Goal: Task Accomplishment & Management: Manage account settings

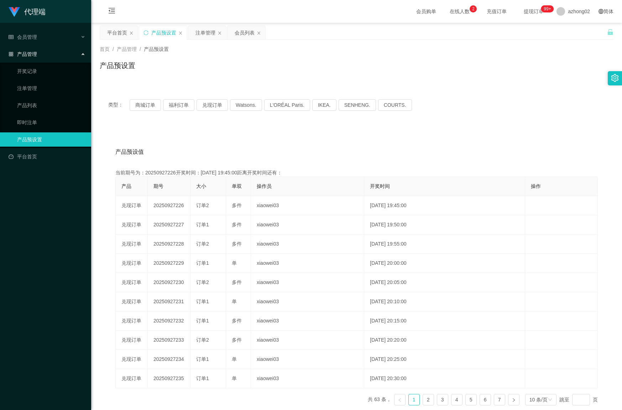
click at [207, 104] on button "兑现订单" at bounding box center [212, 104] width 31 height 11
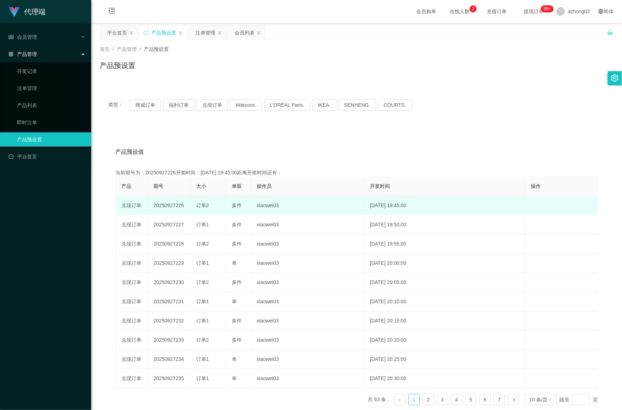
click at [173, 203] on td "20250927226" at bounding box center [169, 205] width 43 height 19
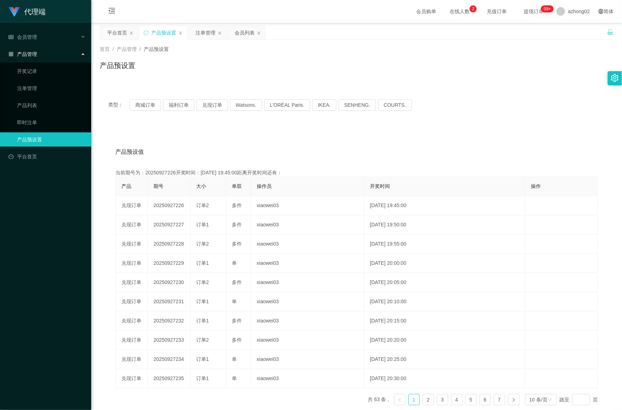
copy td "20250927226"
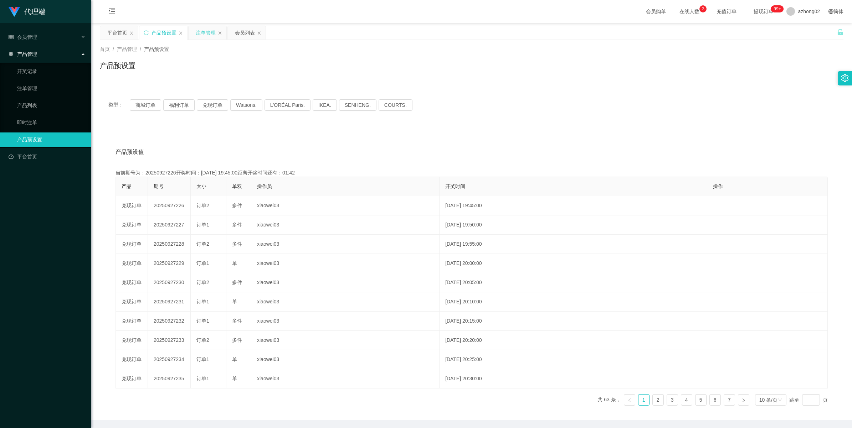
click at [197, 36] on div "注单管理" at bounding box center [206, 33] width 20 height 14
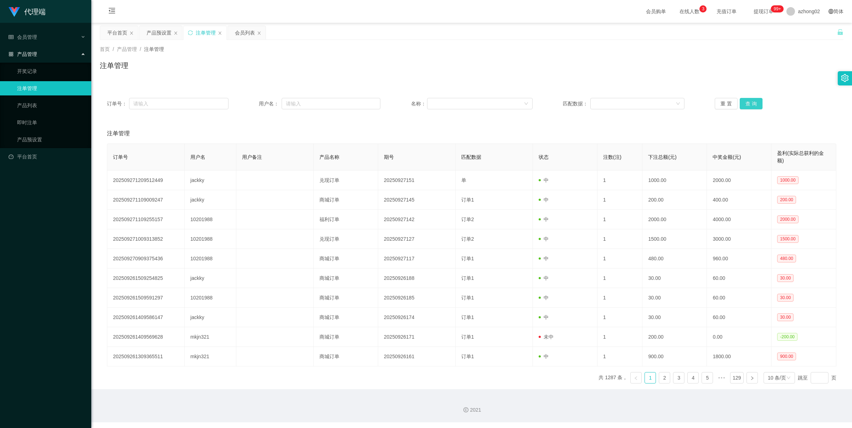
click at [622, 100] on button "查 询" at bounding box center [750, 103] width 23 height 11
click at [622, 100] on div "重 置 查 询" at bounding box center [774, 103] width 121 height 11
click at [622, 100] on button "查 询" at bounding box center [750, 103] width 23 height 11
click at [622, 100] on div "重 置 查 询" at bounding box center [774, 103] width 121 height 11
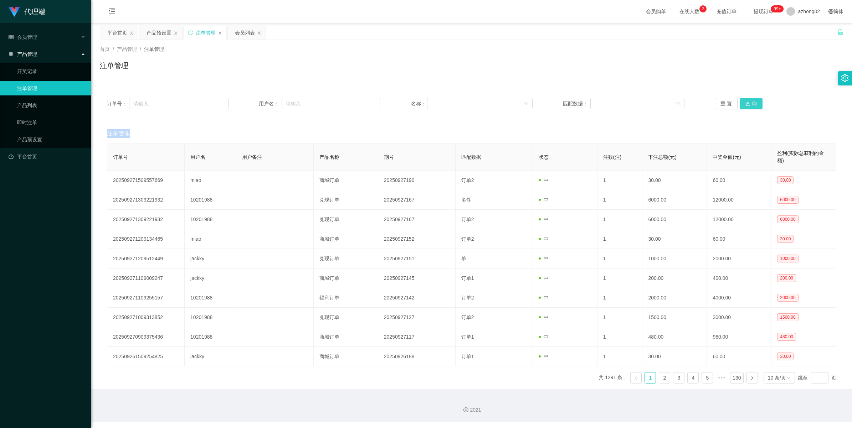
click at [622, 100] on button "查 询" at bounding box center [750, 103] width 23 height 11
click at [622, 100] on div "重 置 查 询" at bounding box center [774, 103] width 121 height 11
click at [622, 100] on button "查 询" at bounding box center [750, 103] width 23 height 11
click at [622, 100] on div "重 置 查 询" at bounding box center [774, 103] width 121 height 11
click at [622, 100] on button "查 询" at bounding box center [750, 103] width 23 height 11
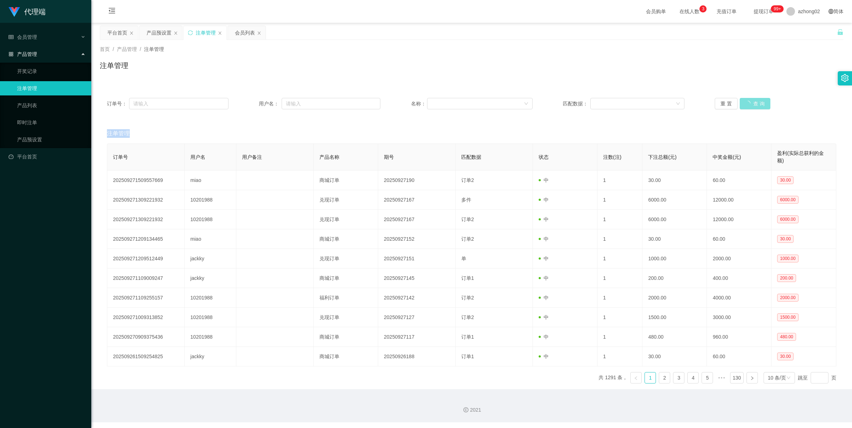
click at [622, 100] on div "重 置 查 询" at bounding box center [774, 103] width 121 height 11
click at [622, 100] on button "查 询" at bounding box center [750, 103] width 23 height 11
click at [622, 100] on div "重 置 查 询" at bounding box center [774, 103] width 121 height 11
click at [622, 100] on button "查 询" at bounding box center [750, 103] width 23 height 11
click at [622, 100] on div "重 置 查 询" at bounding box center [774, 103] width 121 height 11
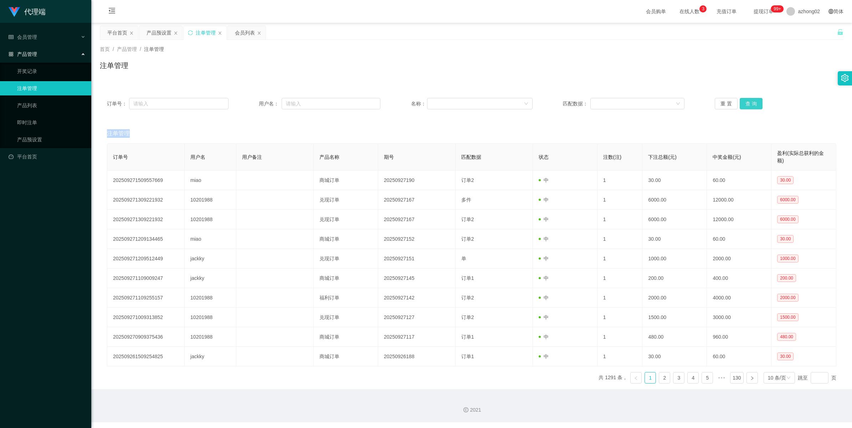
click at [622, 100] on button "查 询" at bounding box center [750, 103] width 23 height 11
click at [622, 100] on div "重 置 查 询" at bounding box center [774, 103] width 121 height 11
click at [622, 100] on button "查 询" at bounding box center [750, 103] width 23 height 11
click at [622, 100] on div "重 置 查 询" at bounding box center [774, 103] width 121 height 11
click at [622, 100] on button "查 询" at bounding box center [750, 103] width 23 height 11
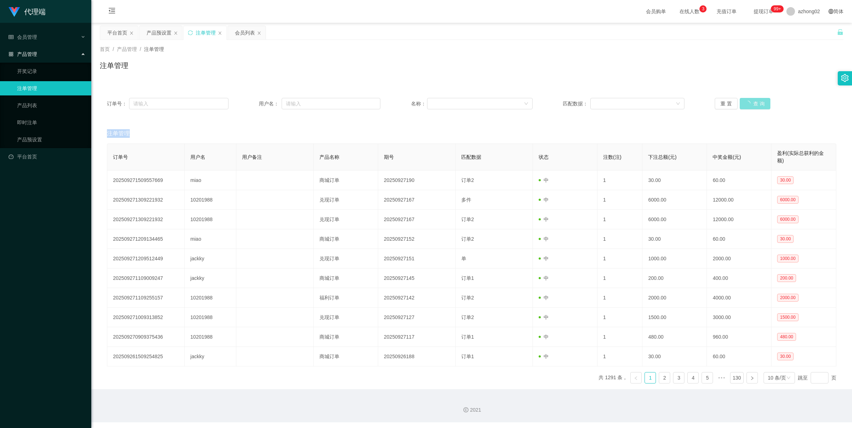
click at [622, 100] on div "重 置 查 询" at bounding box center [774, 103] width 121 height 11
click at [622, 100] on button "查 询" at bounding box center [750, 103] width 23 height 11
click at [622, 100] on div "重 置 查 询" at bounding box center [774, 103] width 121 height 11
click at [622, 100] on button "查 询" at bounding box center [750, 103] width 23 height 11
click at [622, 100] on div "重 置 查 询" at bounding box center [774, 103] width 121 height 11
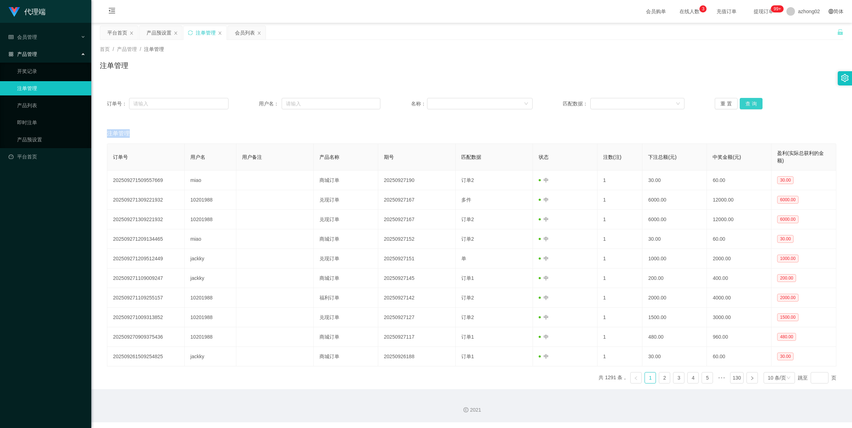
drag, startPoint x: 747, startPoint y: 100, endPoint x: 754, endPoint y: 104, distance: 8.5
click at [622, 104] on button "查 询" at bounding box center [750, 103] width 23 height 11
click at [622, 104] on div "重 置 查 询" at bounding box center [774, 103] width 121 height 11
click at [622, 104] on button "查 询" at bounding box center [750, 103] width 23 height 11
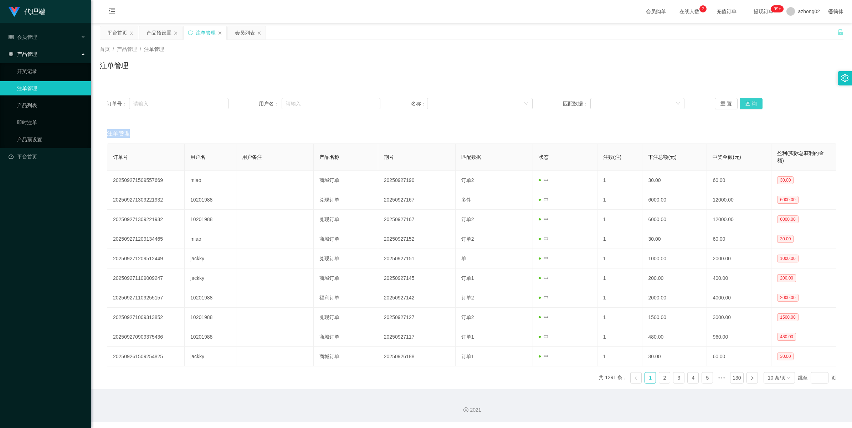
click at [622, 104] on button "查 询" at bounding box center [750, 103] width 23 height 11
click at [622, 104] on div "重 置 查 询" at bounding box center [774, 103] width 121 height 11
click at [622, 104] on button "查 询" at bounding box center [750, 103] width 23 height 11
click at [622, 104] on div "重 置 查 询" at bounding box center [774, 103] width 121 height 11
click at [622, 104] on button "查 询" at bounding box center [750, 103] width 23 height 11
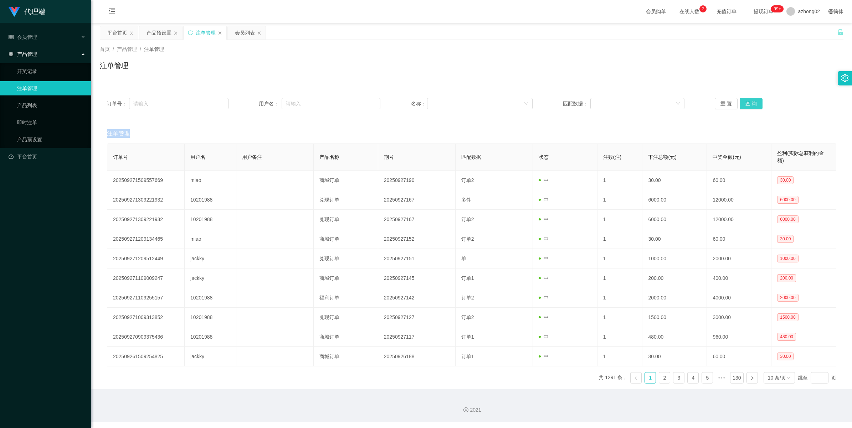
click at [622, 104] on div "重 置 查 询" at bounding box center [774, 103] width 121 height 11
click at [622, 104] on button "查 询" at bounding box center [750, 103] width 23 height 11
click at [622, 104] on div "重 置 查 询" at bounding box center [774, 103] width 121 height 11
click at [622, 104] on button "查 询" at bounding box center [750, 103] width 23 height 11
click at [622, 104] on div "重 置 查 询" at bounding box center [774, 103] width 121 height 11
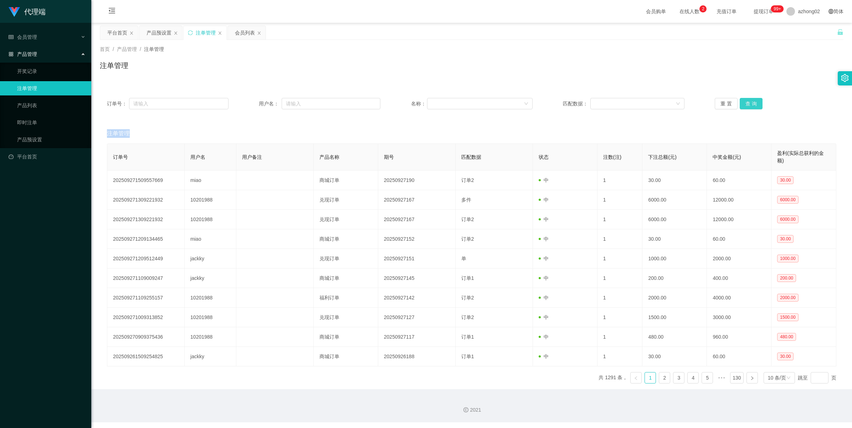
click at [622, 104] on button "查 询" at bounding box center [750, 103] width 23 height 11
click at [622, 104] on div "重 置 查 询" at bounding box center [774, 103] width 121 height 11
click at [622, 104] on button "查 询" at bounding box center [750, 103] width 23 height 11
click at [622, 104] on div "重 置 查 询" at bounding box center [774, 103] width 121 height 11
click at [622, 104] on button "查 询" at bounding box center [750, 103] width 23 height 11
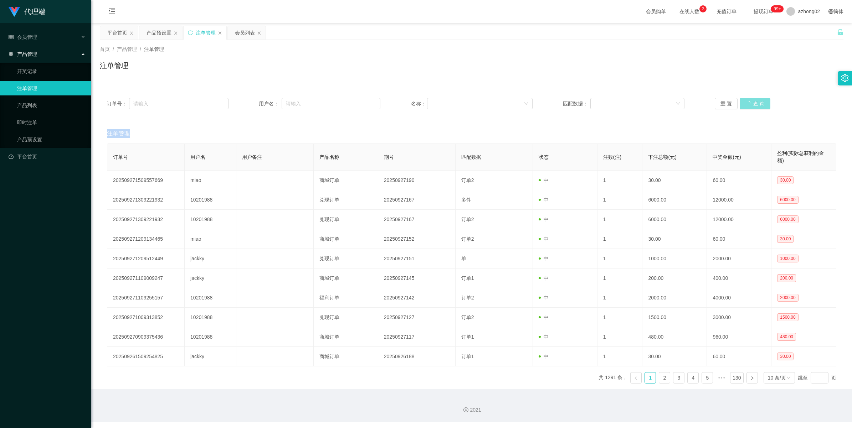
click at [622, 104] on div "重 置 查 询" at bounding box center [774, 103] width 121 height 11
click at [622, 104] on button "查 询" at bounding box center [750, 103] width 23 height 11
click at [622, 104] on div "重 置 查 询" at bounding box center [774, 103] width 121 height 11
click at [40, 50] on div "产品管理" at bounding box center [45, 54] width 91 height 14
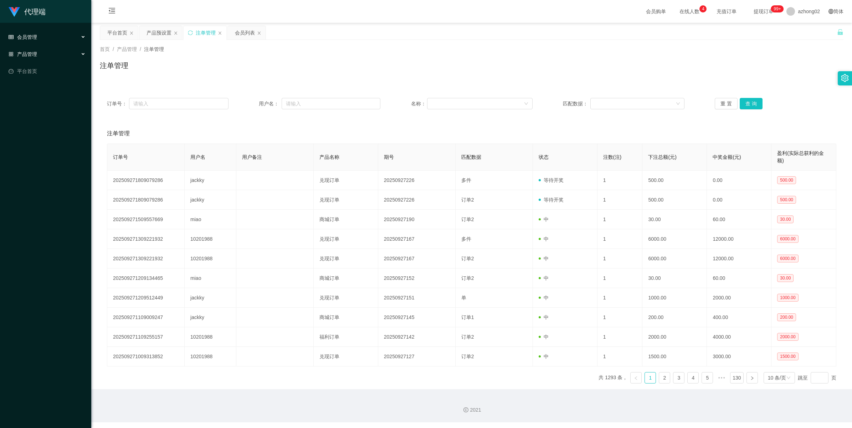
click at [36, 40] on div "会员管理" at bounding box center [45, 37] width 91 height 14
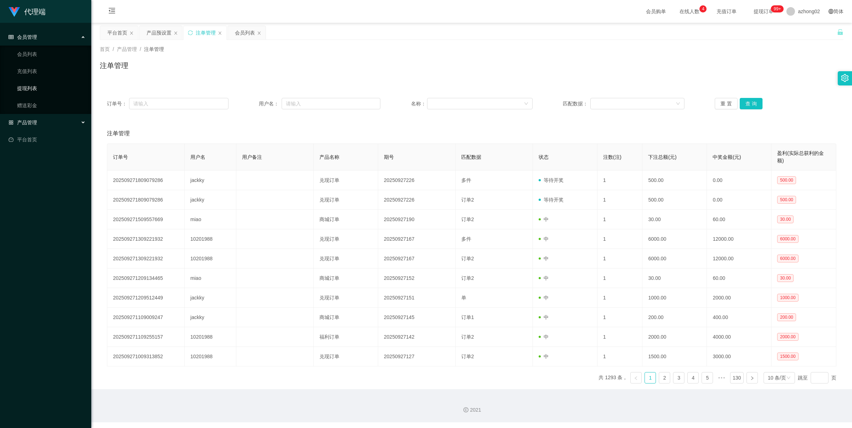
click at [25, 86] on link "提现列表" at bounding box center [51, 88] width 68 height 14
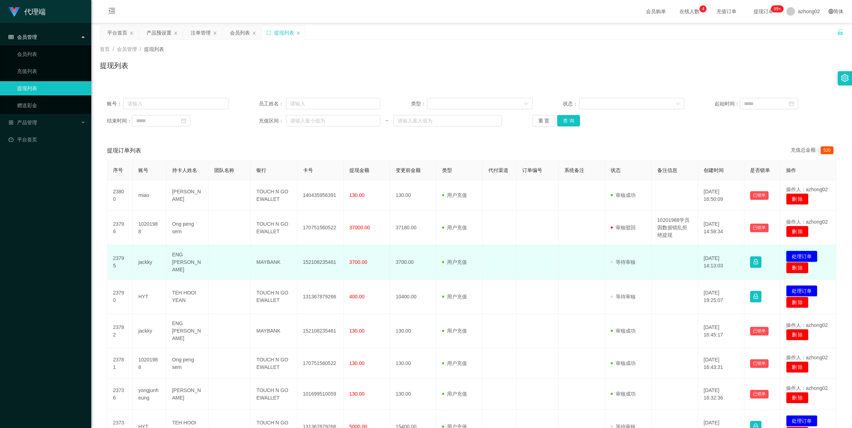
click at [622, 258] on button "处理订单" at bounding box center [801, 256] width 31 height 11
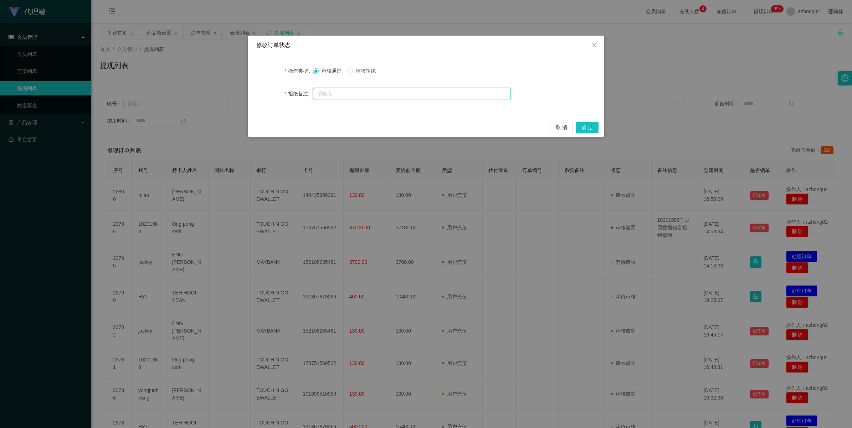
click at [364, 88] on input "text" at bounding box center [412, 93] width 198 height 11
paste input "[PERSON_NAME] 该账户操作违规，无法获取提现标准"
type input "[PERSON_NAME] 该账户操作违规，无法获取提现标准"
click at [354, 72] on span "审核拒绝" at bounding box center [366, 71] width 26 height 6
click at [585, 124] on button "确 定" at bounding box center [586, 127] width 23 height 11
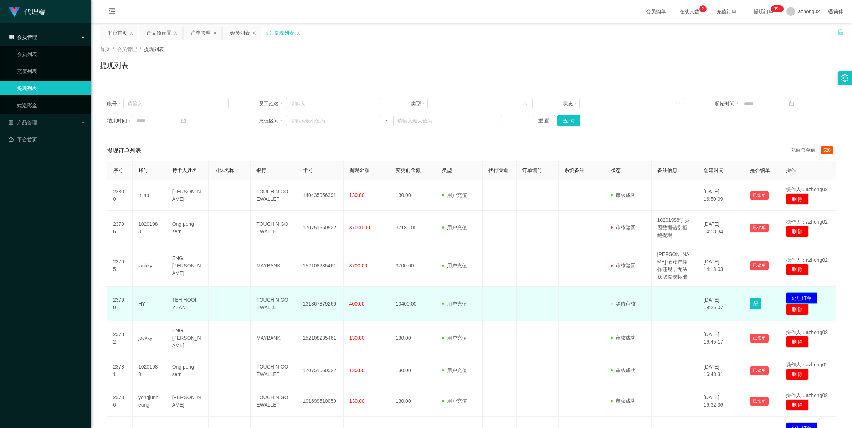
click at [622, 300] on button "处理订单" at bounding box center [801, 298] width 31 height 11
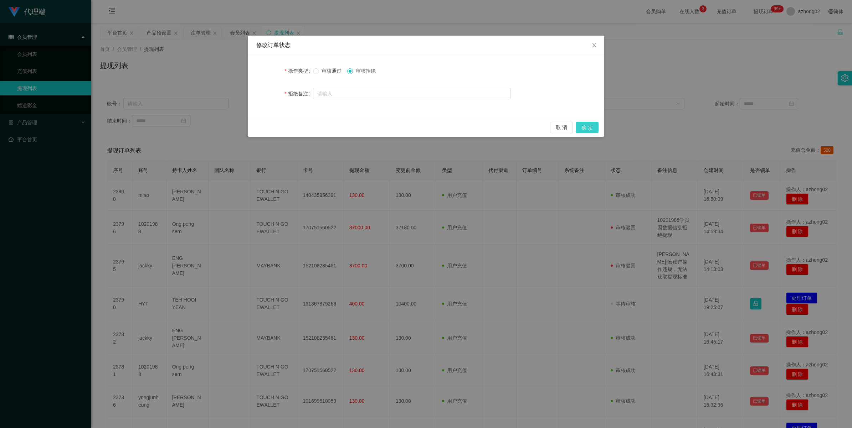
click at [584, 126] on button "确 定" at bounding box center [586, 127] width 23 height 11
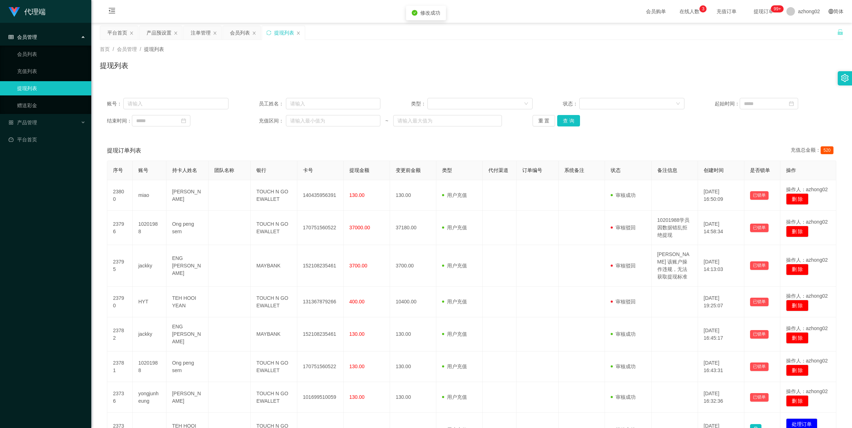
scroll to position [141, 0]
